Goal: Book appointment/travel/reservation

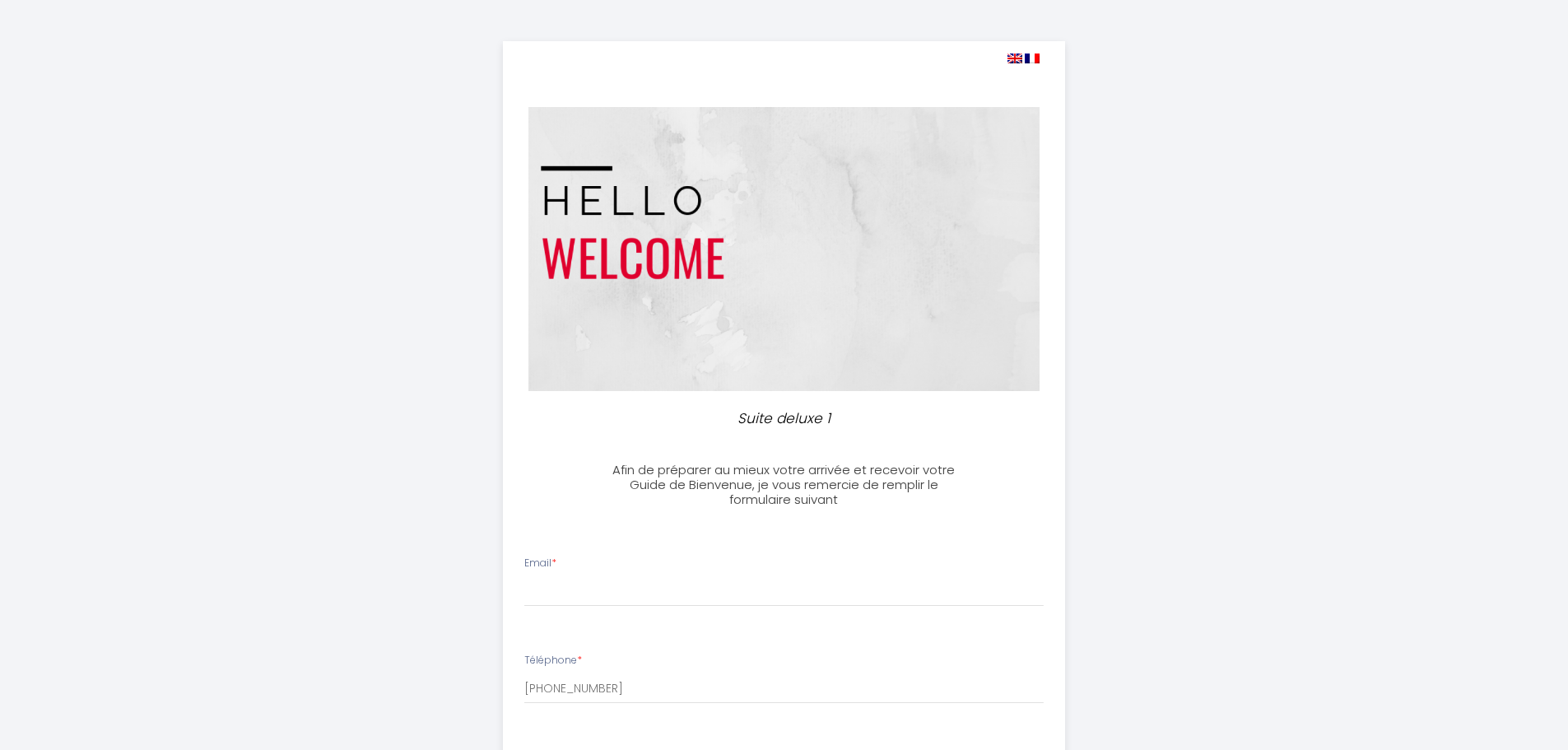
select select
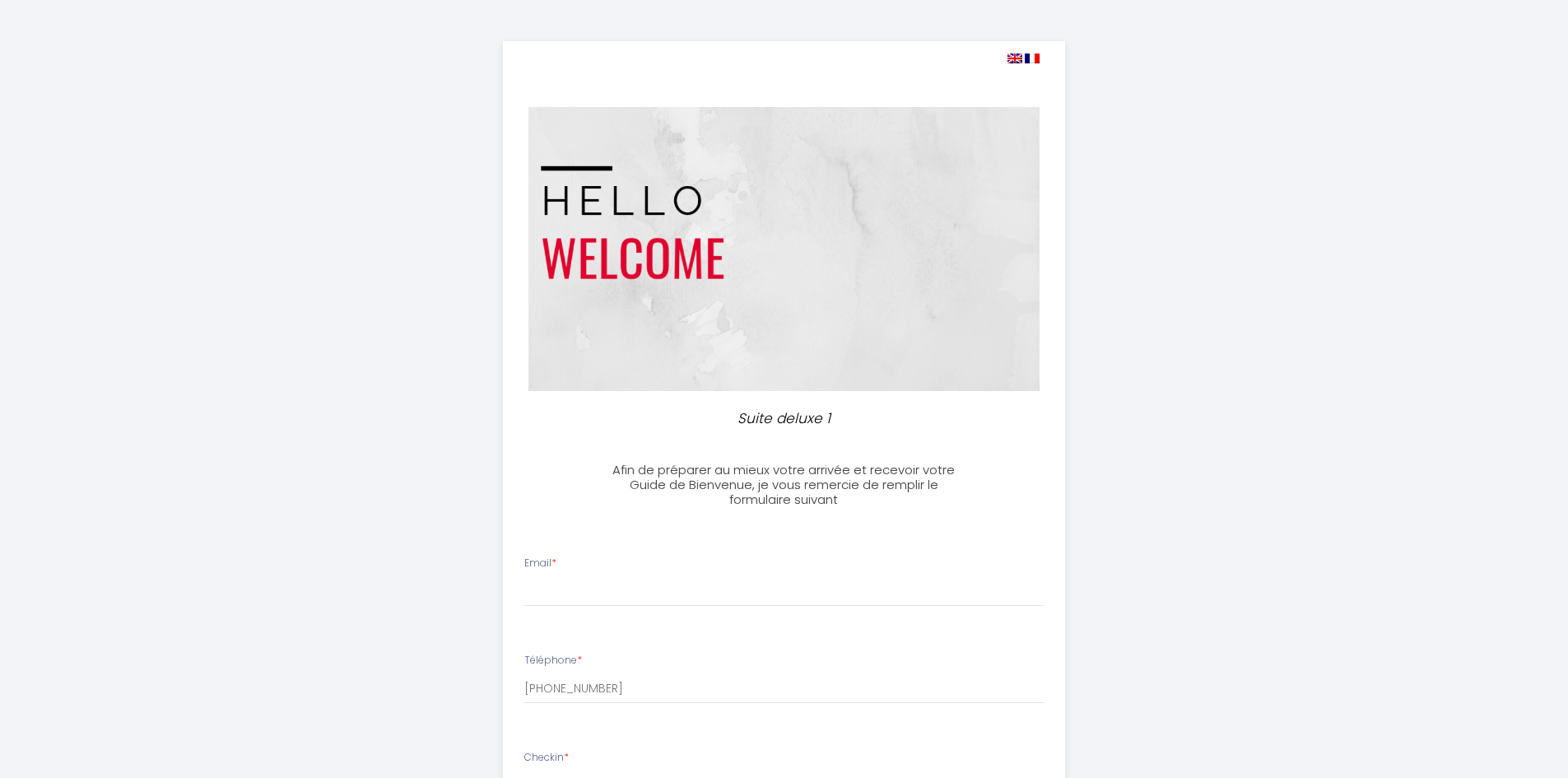
click at [1013, 59] on img at bounding box center [1015, 59] width 15 height 10
select select
click at [1013, 60] on img at bounding box center [1015, 59] width 15 height 10
click at [1027, 58] on img at bounding box center [1033, 59] width 15 height 10
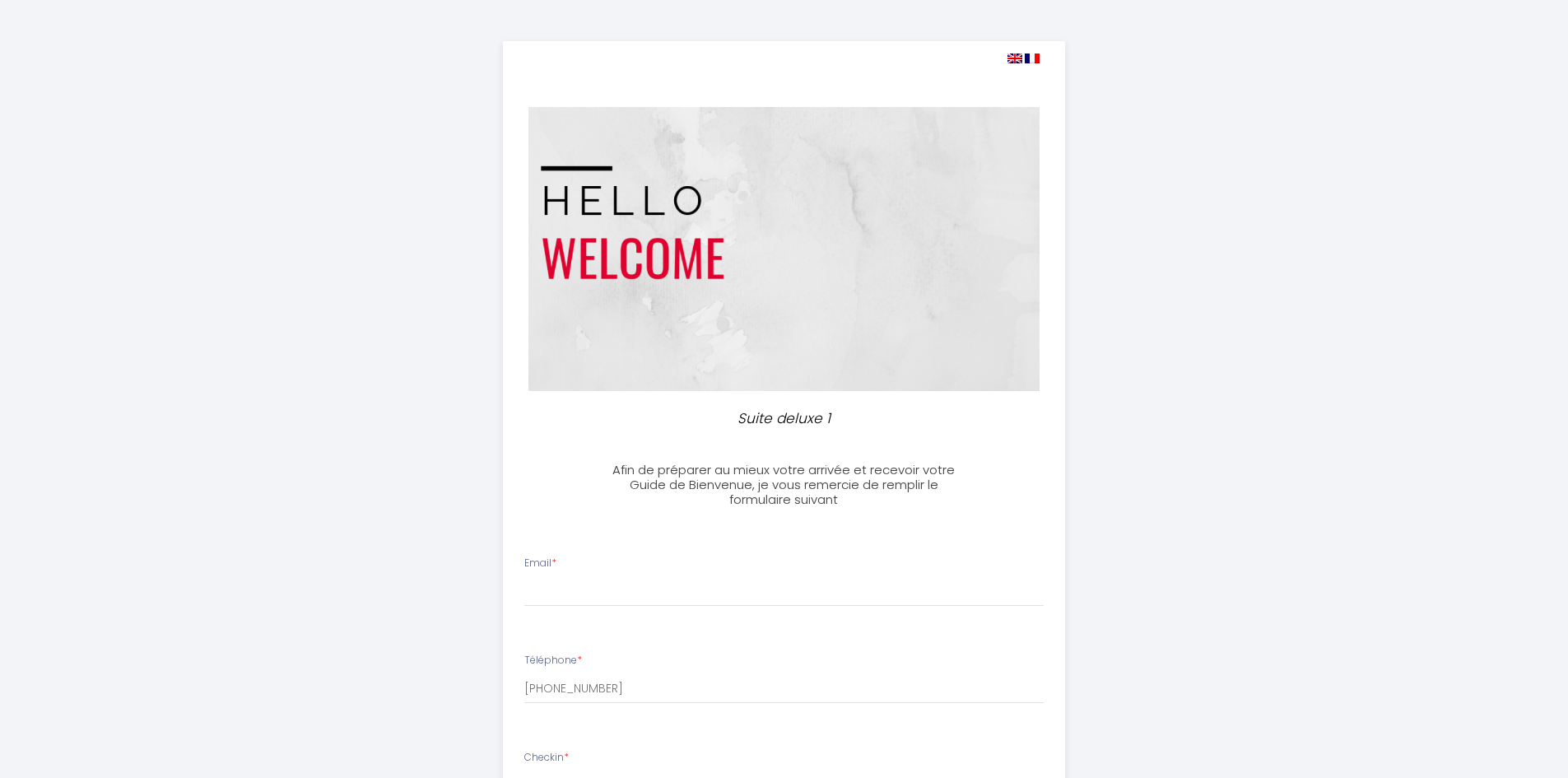
select select
click at [1013, 54] on img at bounding box center [1015, 59] width 15 height 10
select select
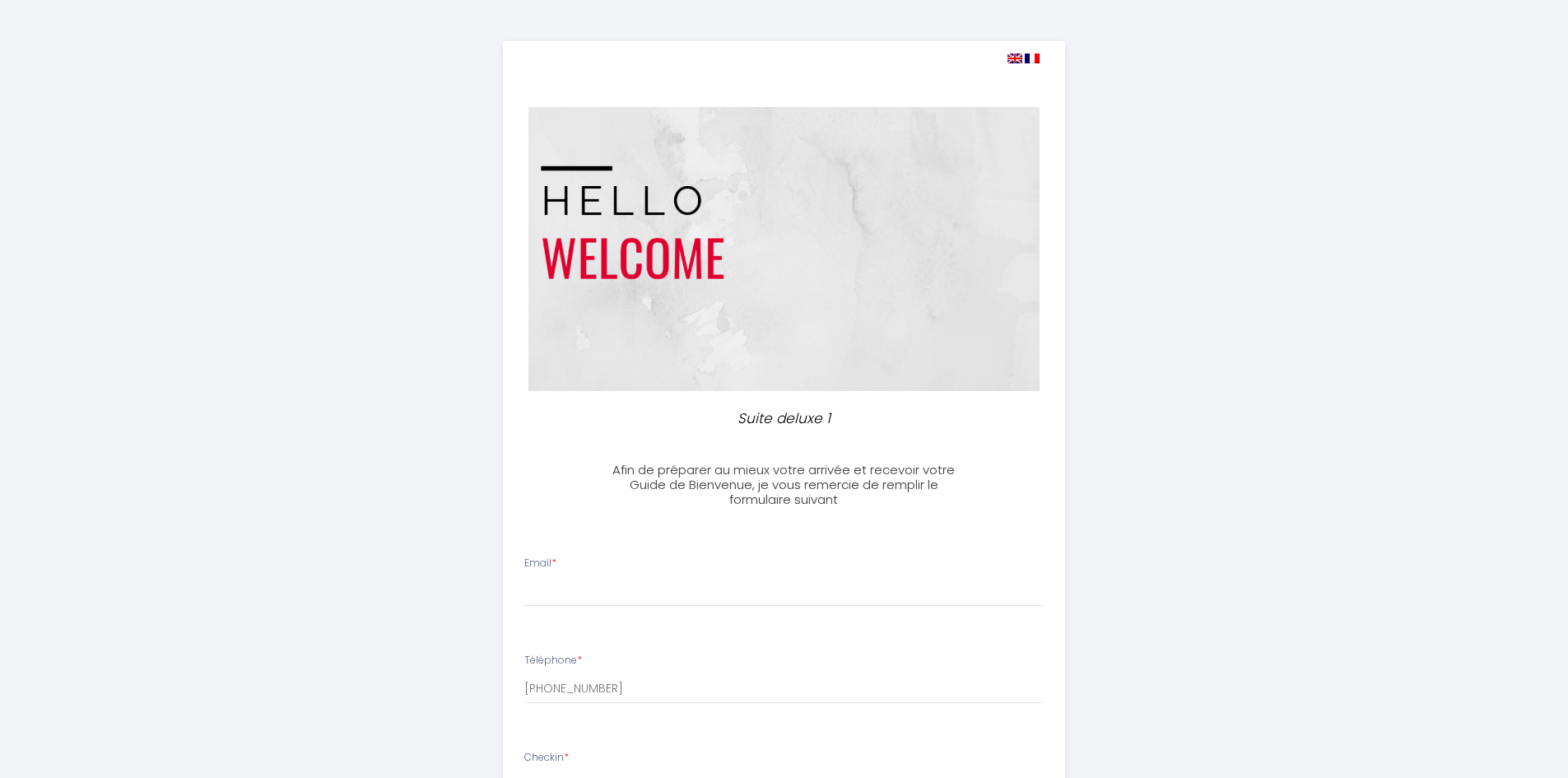
click at [1013, 54] on img at bounding box center [1015, 59] width 15 height 10
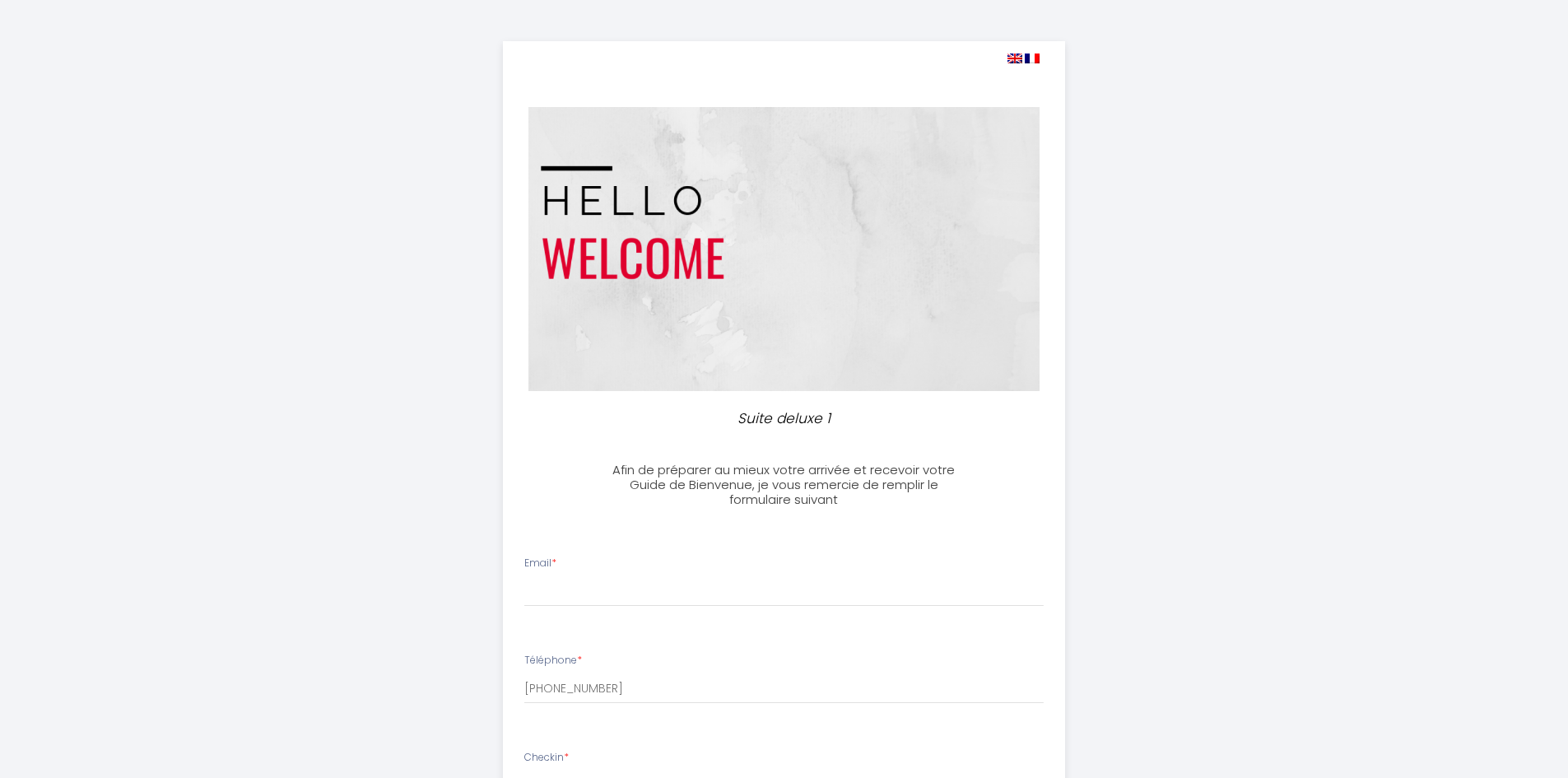
click at [1013, 54] on img at bounding box center [1015, 59] width 15 height 10
click at [1183, 104] on div "Suite deluxe 1 Afin de préparer au mieux votre arrivée et recevoir votre Guide …" at bounding box center [784, 784] width 843 height 1569
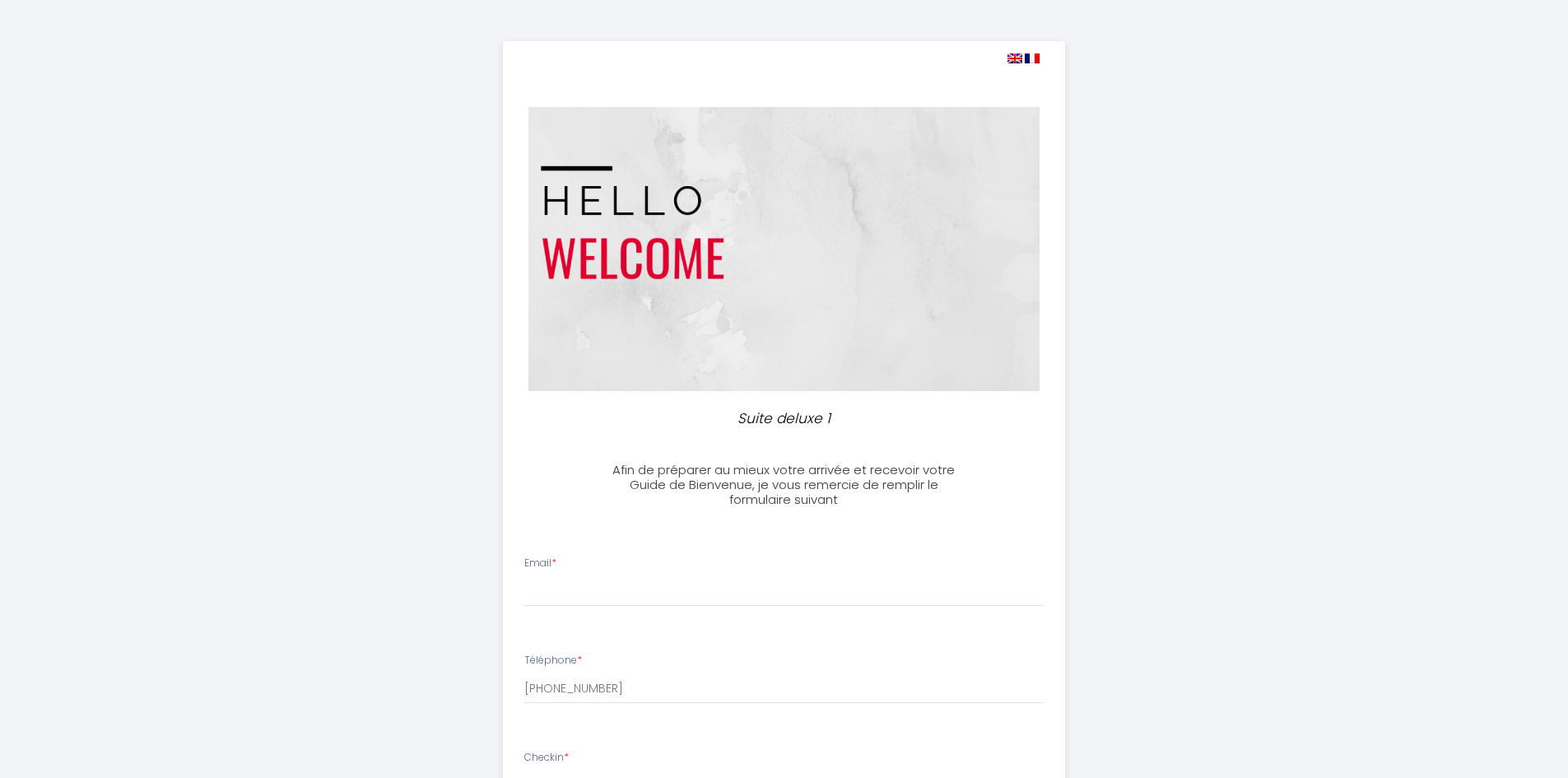
drag, startPoint x: 1188, startPoint y: 107, endPoint x: 1106, endPoint y: 79, distance: 86.6
click at [1189, 107] on div "Suite deluxe 1 Afin de préparer au mieux votre arrivée et recevoir votre Guide …" at bounding box center [784, 784] width 843 height 1569
click at [1080, 29] on div "Suite deluxe 1 Afin de préparer au mieux votre arrivée et recevoir votre Guide …" at bounding box center [784, 784] width 843 height 1569
click at [1017, 63] on img at bounding box center [1015, 59] width 15 height 10
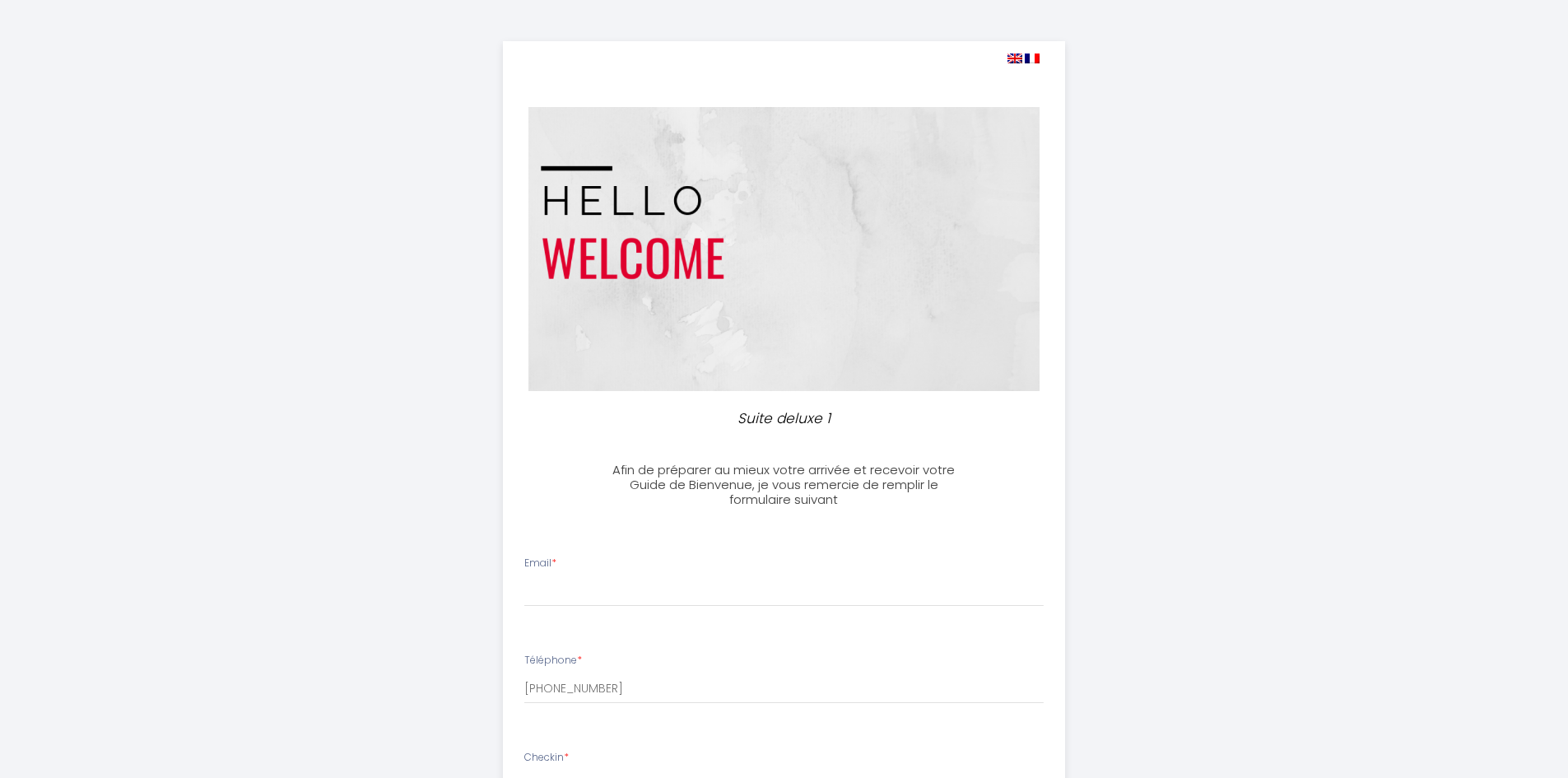
click at [1017, 63] on img at bounding box center [1015, 59] width 15 height 10
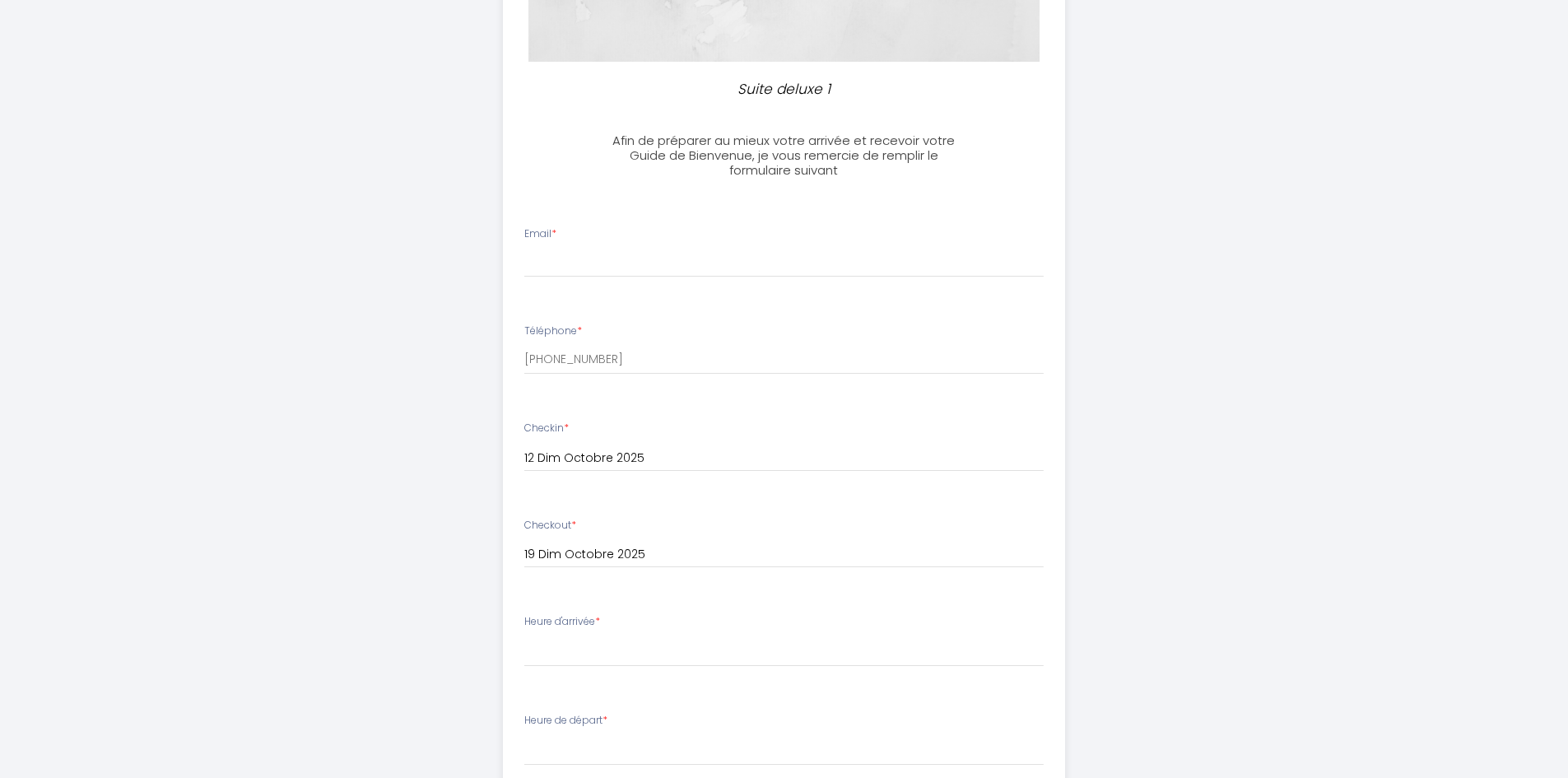
scroll to position [576, 0]
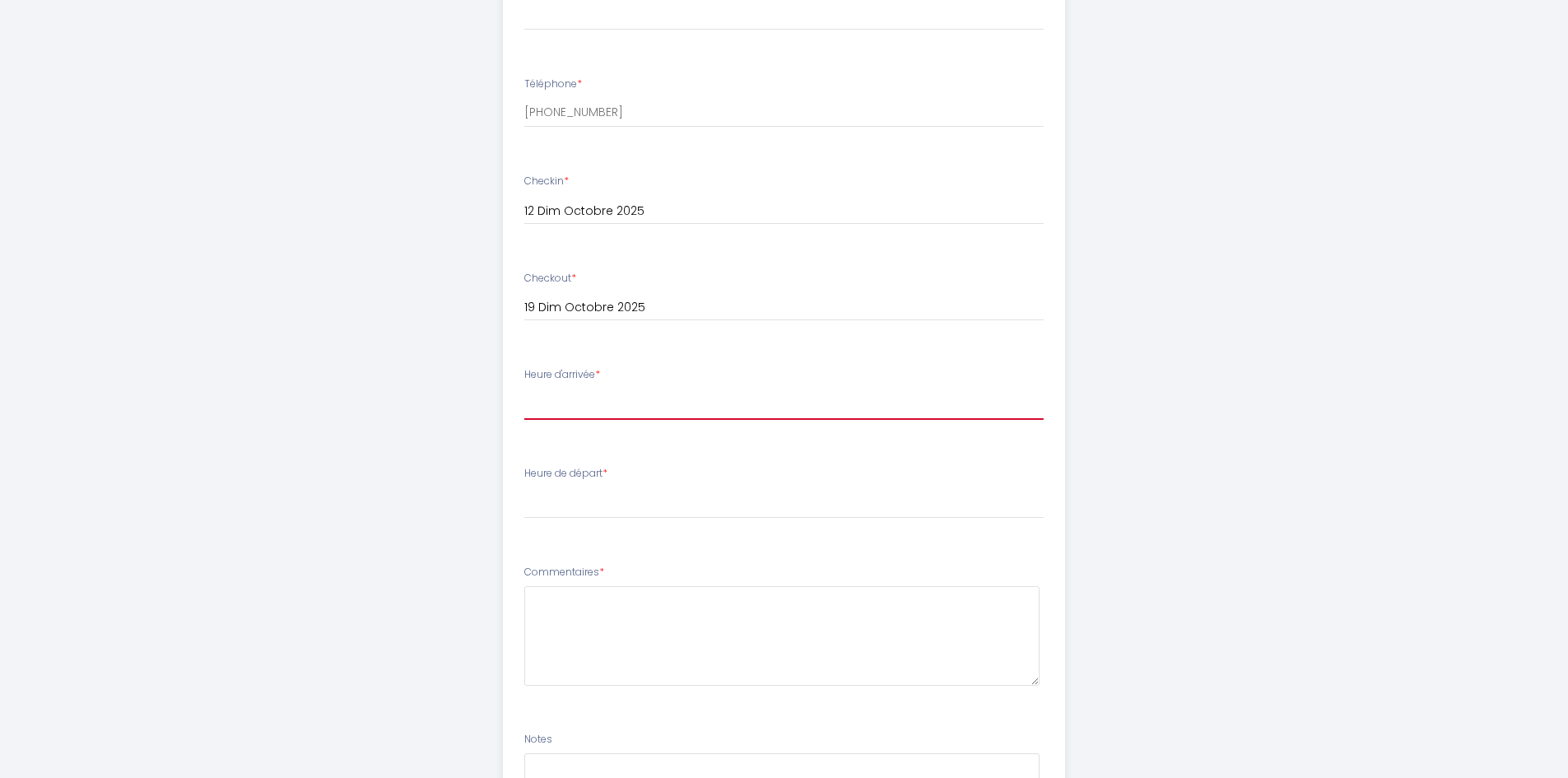
click at [643, 400] on select "16:00 16:30 17:00 17:30 18:00 18:30 19:00 19:30 20:00 20:30 21:00 21:30 22:00 2…" at bounding box center [784, 403] width 520 height 31
click at [264, 264] on div "Suite deluxe 1 Afin de préparer au mieux votre arrivée et recevoir votre Guide …" at bounding box center [784, 207] width 1568 height 1569
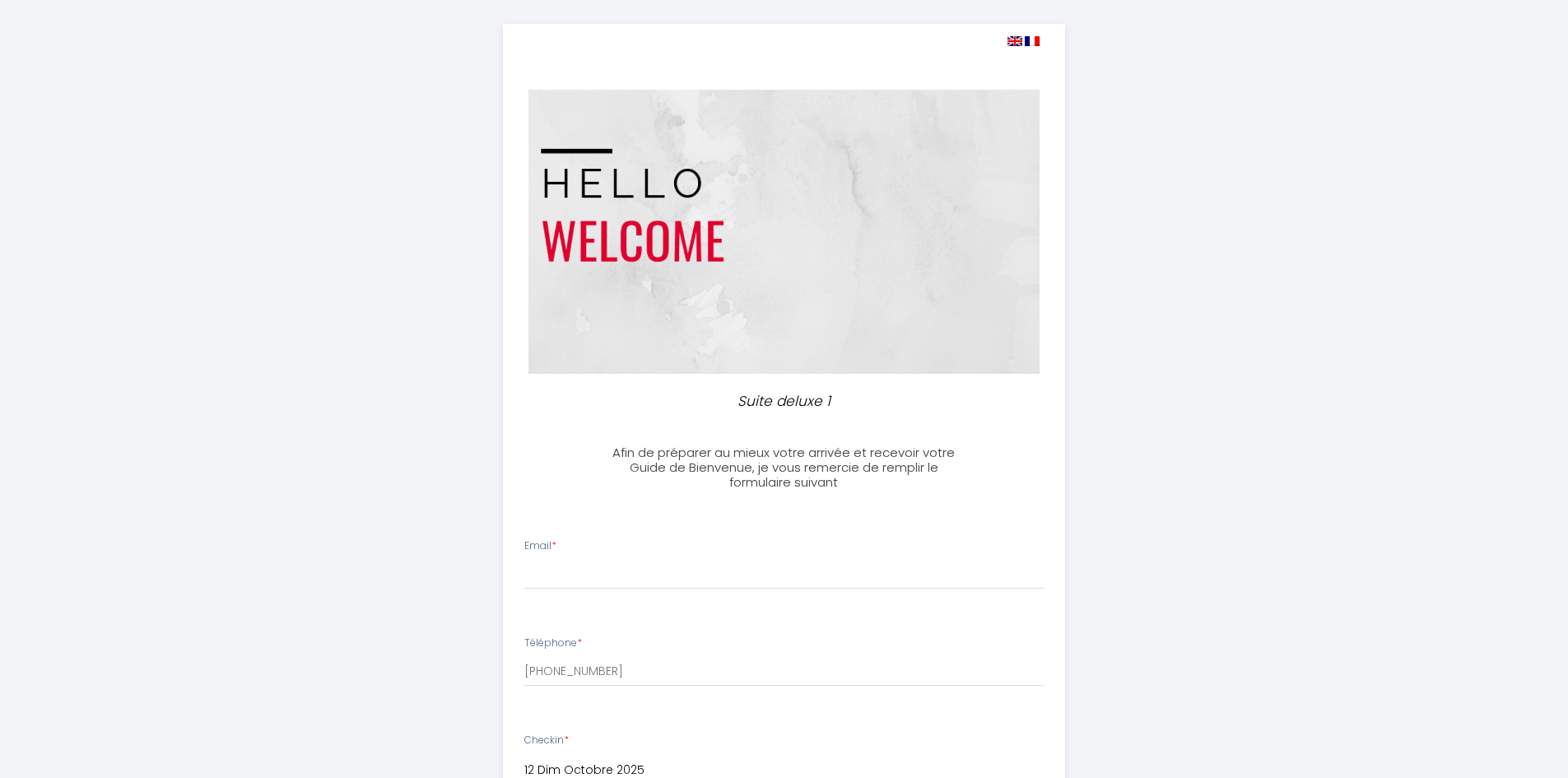
scroll to position [0, 0]
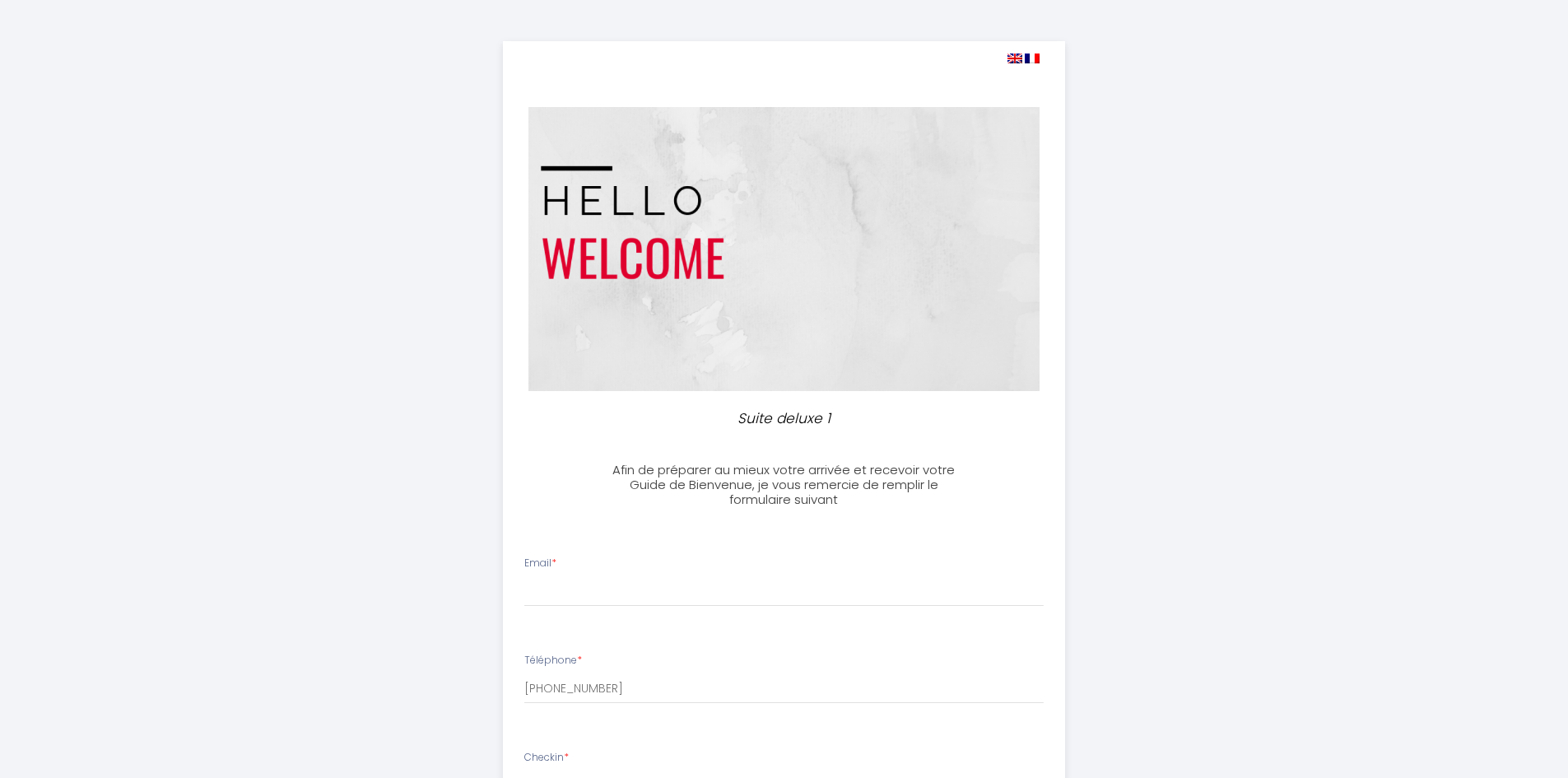
click at [1215, 445] on div "Suite deluxe 1 Afin de préparer au mieux votre arrivée et recevoir votre Guide …" at bounding box center [784, 784] width 1568 height 1569
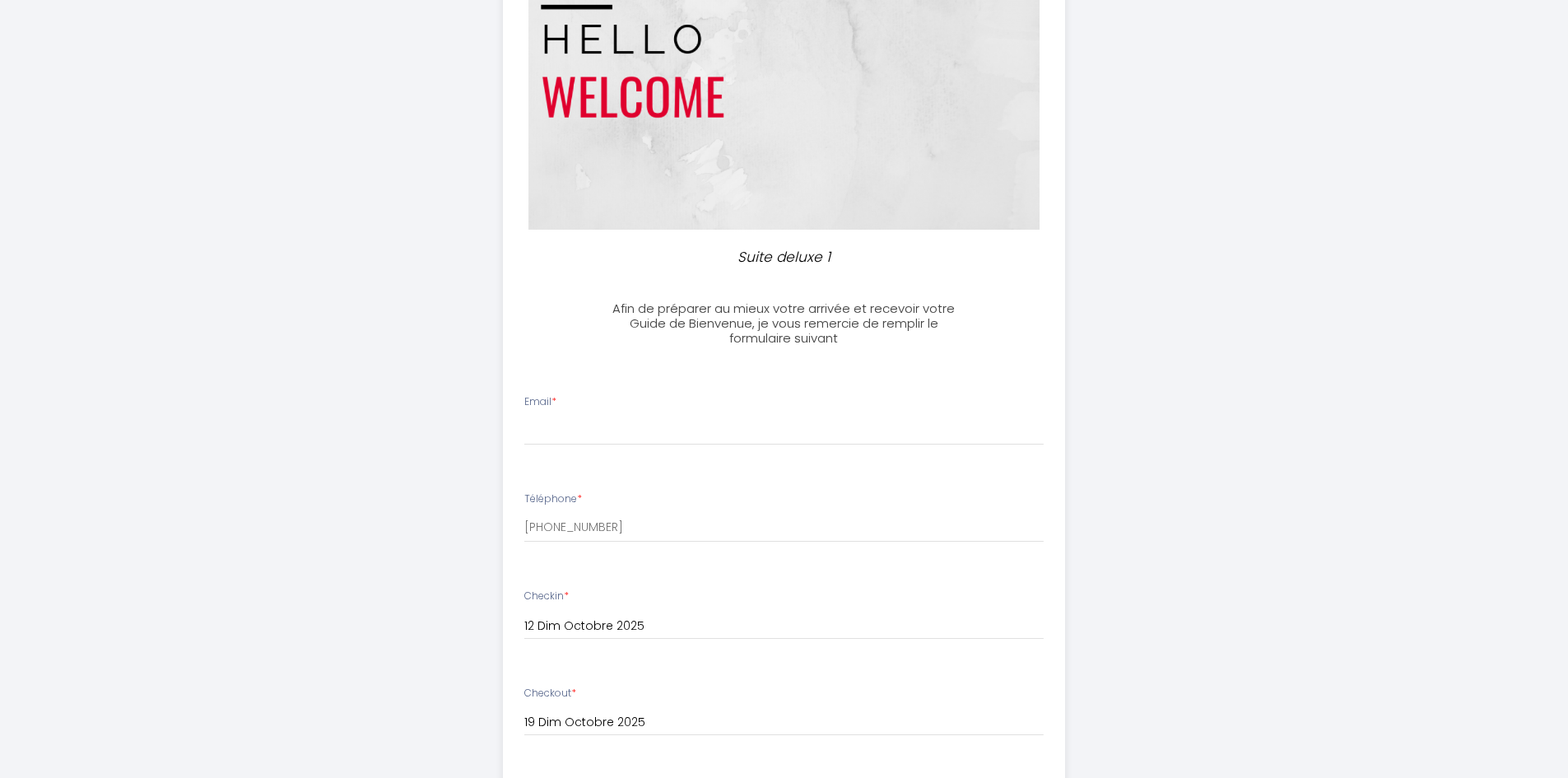
scroll to position [165, 0]
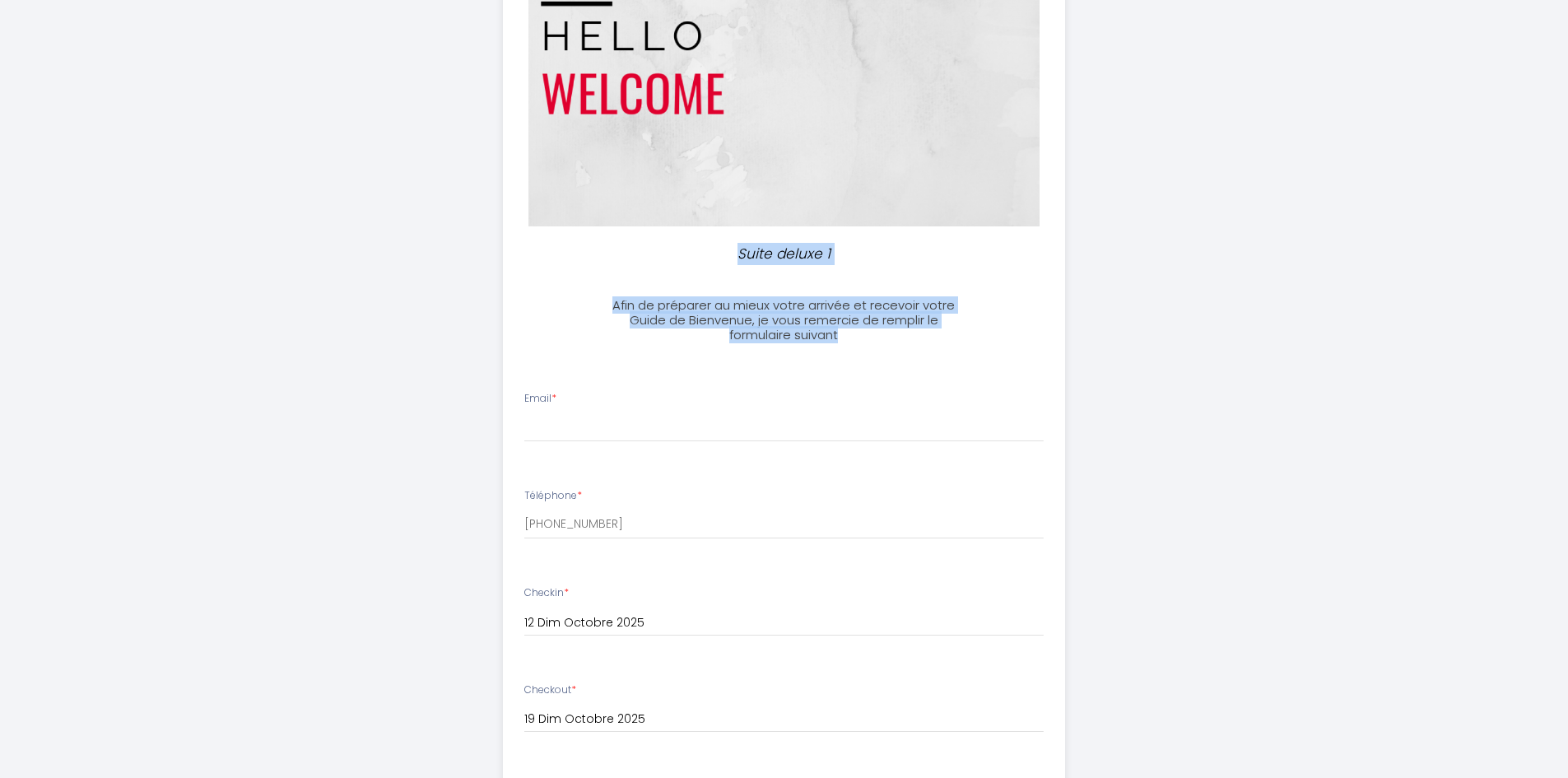
drag, startPoint x: 843, startPoint y: 331, endPoint x: 605, endPoint y: 256, distance: 249.5
click at [605, 256] on div "Suite deluxe 1 Afin de préparer au mieux votre arrivée et recevoir votre Guide …" at bounding box center [784, 619] width 562 height 1487
copy div "Suite deluxe 1 Afin de préparer au mieux votre arrivée et recevoir votre Guide …"
